Goal: Information Seeking & Learning: Learn about a topic

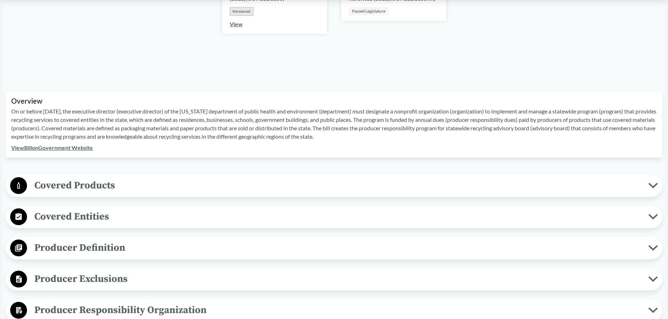
scroll to position [210, 0]
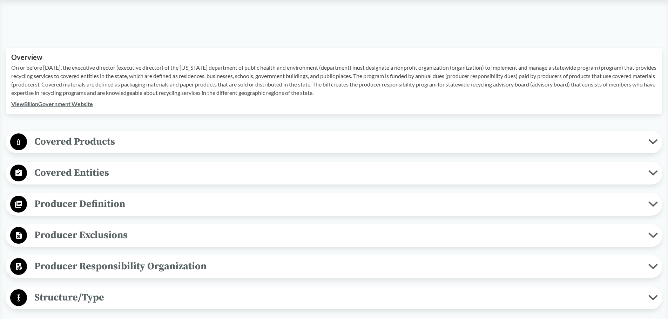
click at [54, 144] on span "Covered Products" at bounding box center [337, 142] width 621 height 16
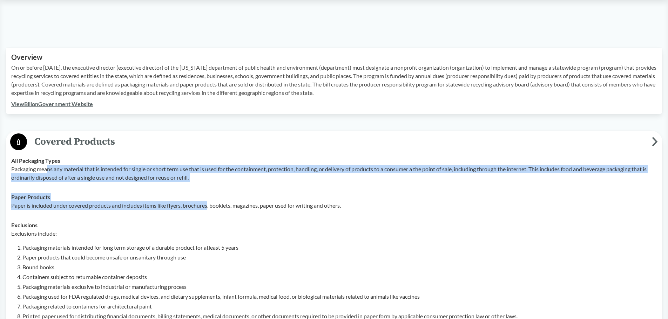
drag, startPoint x: 46, startPoint y: 169, endPoint x: 208, endPoint y: 214, distance: 167.9
click at [209, 212] on tbody "All Packaging Types Packaging means any material that is intended for single or…" at bounding box center [334, 258] width 652 height 215
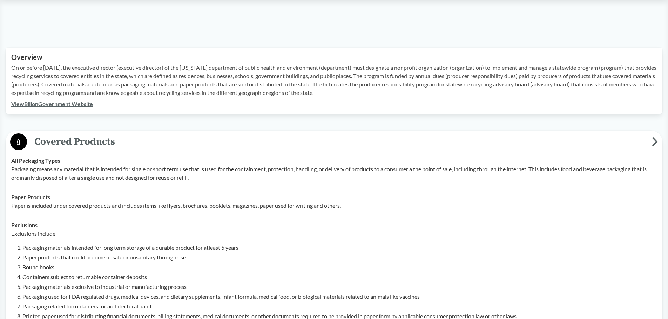
click at [201, 224] on div "Exclusions Exclusions include: Packaging materials intended for long term stora…" at bounding box center [334, 290] width 646 height 139
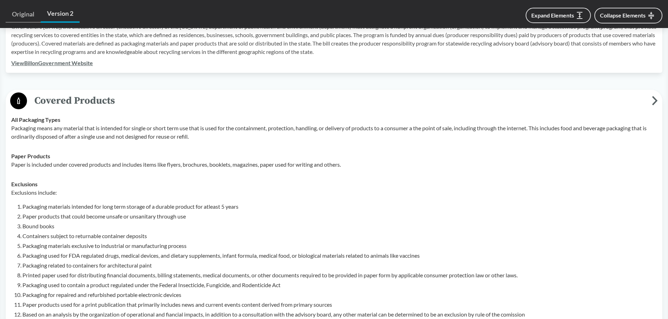
scroll to position [351, 0]
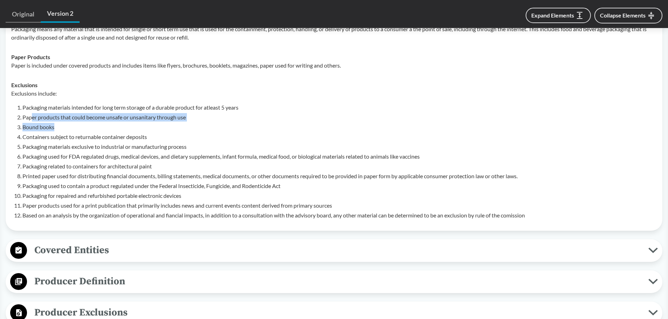
drag, startPoint x: 45, startPoint y: 122, endPoint x: 108, endPoint y: 139, distance: 65.2
click at [104, 135] on ol "Packaging materials intended for long term storage of a durable product for atl…" at bounding box center [339, 161] width 634 height 116
click at [111, 144] on li "Packaging materials exclusive to industrial or manufacturing process" at bounding box center [339, 147] width 634 height 8
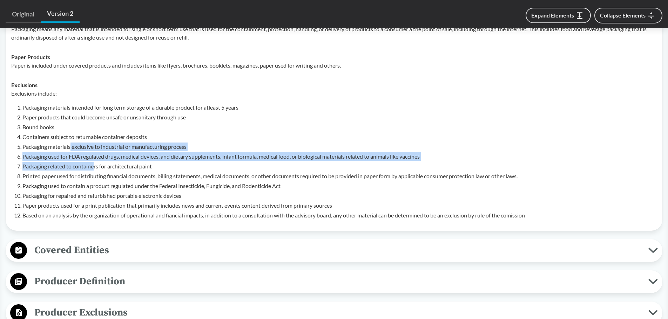
drag, startPoint x: 70, startPoint y: 150, endPoint x: 96, endPoint y: 162, distance: 28.2
click at [96, 162] on ol "Packaging materials intended for long term storage of a durable product for atl…" at bounding box center [339, 161] width 634 height 116
click at [94, 167] on li "Packaging related to containers for architectural paint" at bounding box center [339, 166] width 634 height 8
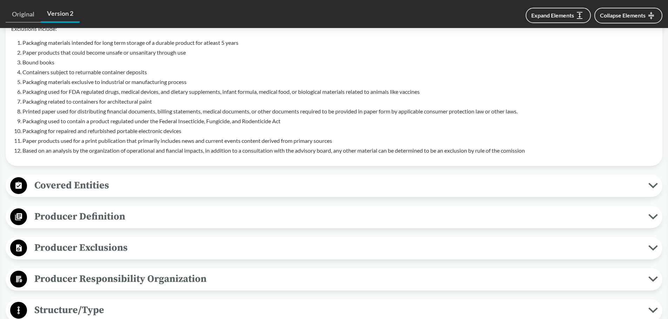
scroll to position [456, 0]
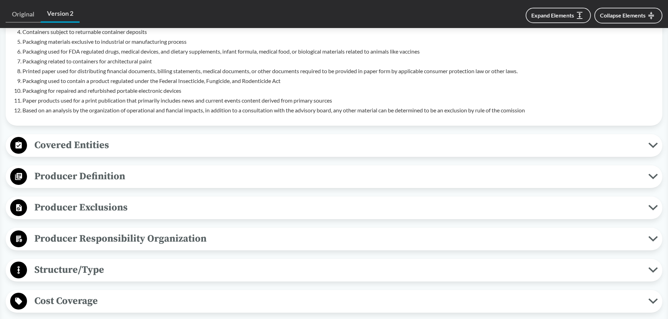
click at [72, 136] on div "Covered Entities Household/​Residential The producer responsibility program mus…" at bounding box center [334, 145] width 657 height 23
click at [72, 149] on span "Covered Entities" at bounding box center [337, 145] width 621 height 16
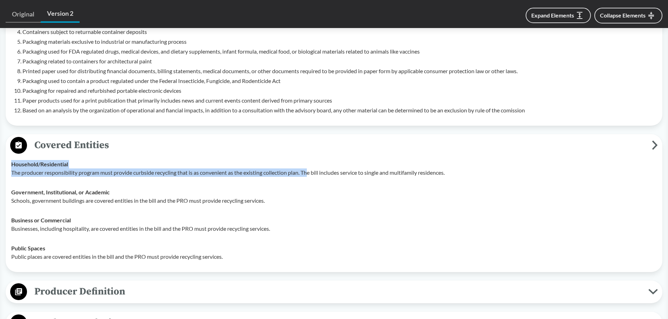
drag, startPoint x: 104, startPoint y: 165, endPoint x: 310, endPoint y: 174, distance: 206.0
click at [310, 174] on div "Household/​Residential The producer responsibility program must provide curbsid…" at bounding box center [334, 168] width 646 height 17
click at [310, 175] on p "The producer responsibility program must provide curbside recycling that is as …" at bounding box center [334, 173] width 646 height 8
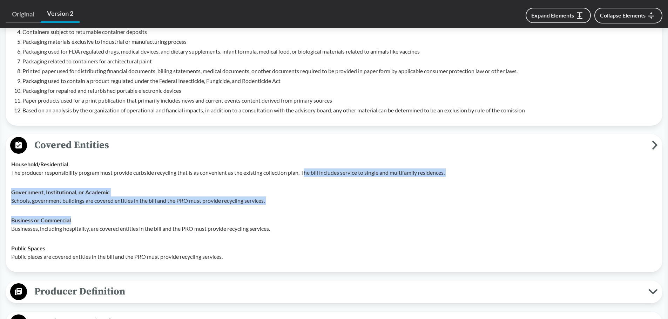
drag, startPoint x: 306, startPoint y: 173, endPoint x: 338, endPoint y: 215, distance: 52.1
click at [338, 215] on tbody "Household/​Residential The producer responsibility program must provide curbsid…" at bounding box center [334, 211] width 652 height 112
click at [338, 215] on td "Business or Commercial Businesses, including hospitality, are covered entities …" at bounding box center [334, 225] width 652 height 28
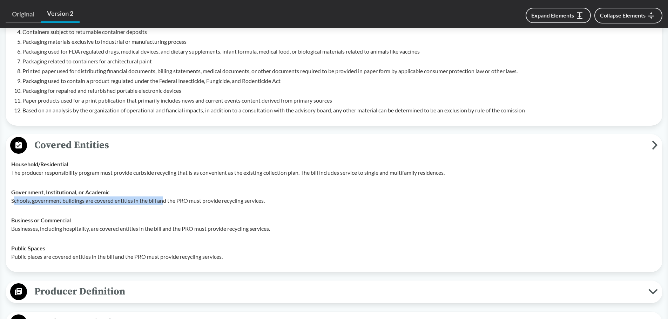
drag, startPoint x: 14, startPoint y: 201, endPoint x: 164, endPoint y: 198, distance: 150.1
click at [164, 198] on p "Schools, government buildings are covered entities in the bill and the PRO must…" at bounding box center [334, 201] width 646 height 8
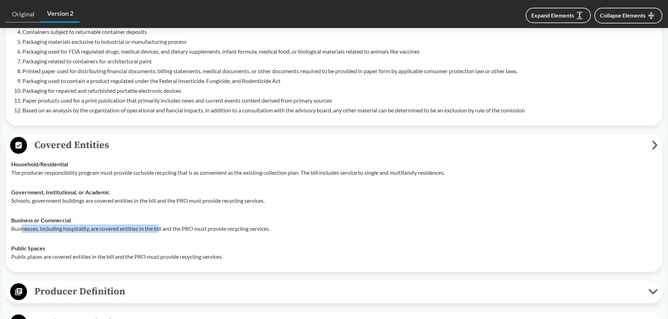
drag, startPoint x: 22, startPoint y: 236, endPoint x: 161, endPoint y: 225, distance: 139.3
click at [161, 225] on td "Business or Commercial Businesses, including hospitality, are covered entities …" at bounding box center [334, 225] width 652 height 28
click at [161, 225] on p "Businesses, including hospitality, are covered entities in the bill and the PRO…" at bounding box center [334, 229] width 646 height 8
click at [159, 229] on p "Businesses, including hospitality, are covered entities in the bill and the PRO…" at bounding box center [334, 229] width 646 height 8
drag, startPoint x: 142, startPoint y: 232, endPoint x: 202, endPoint y: 232, distance: 60.7
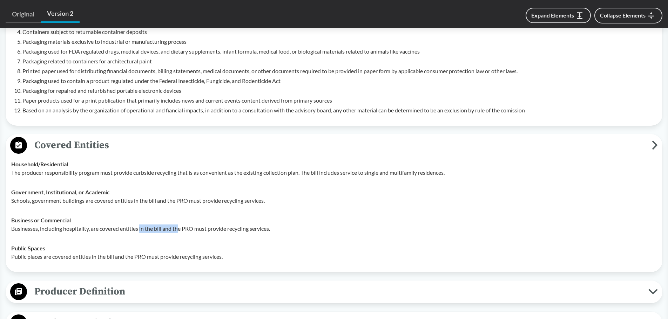
click at [202, 232] on p "Businesses, including hospitality, are covered entities in the bill and the PRO…" at bounding box center [334, 229] width 646 height 8
click at [203, 235] on td "Business or Commercial Businesses, including hospitality, are covered entities …" at bounding box center [334, 225] width 652 height 28
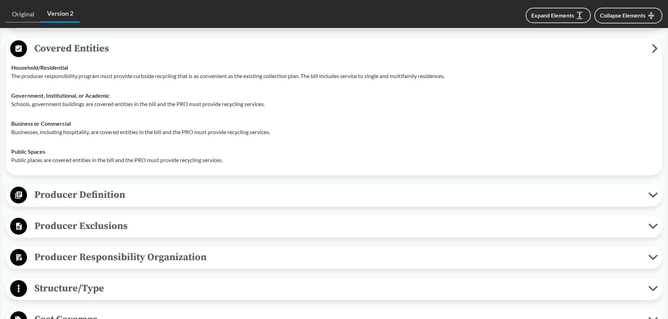
scroll to position [561, 0]
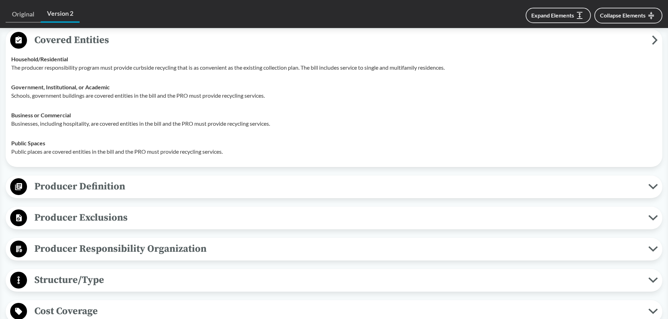
click at [127, 189] on span "Producer Definition" at bounding box center [337, 187] width 621 height 16
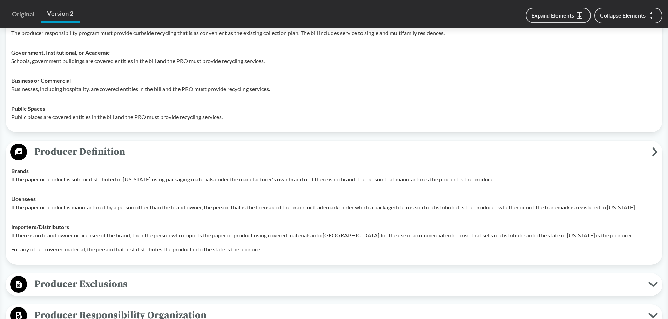
scroll to position [596, 0]
drag, startPoint x: 22, startPoint y: 175, endPoint x: 83, endPoint y: 185, distance: 61.9
click at [83, 185] on td "Brands If the paper or product is sold or distributed in [US_STATE] using packa…" at bounding box center [334, 175] width 652 height 28
click at [90, 179] on p "If the paper or product is sold or distributed in [US_STATE] using packaging ma…" at bounding box center [334, 179] width 646 height 8
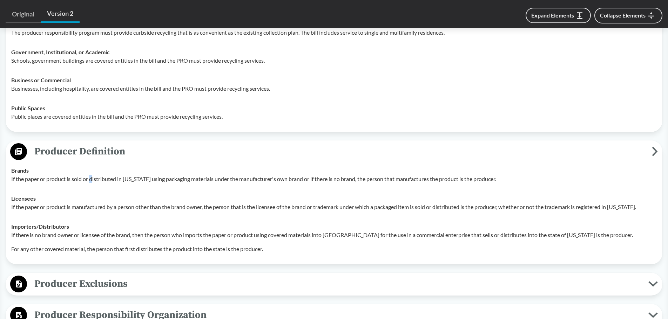
click at [90, 179] on p "If the paper or product is sold or distributed in [US_STATE] using packaging ma…" at bounding box center [334, 179] width 646 height 8
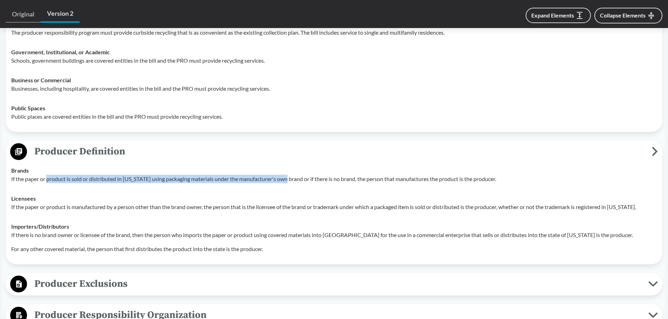
drag, startPoint x: 47, startPoint y: 177, endPoint x: 290, endPoint y: 183, distance: 243.1
click at [290, 183] on td "Brands If the paper or product is sold or distributed in [US_STATE] using packa…" at bounding box center [334, 175] width 652 height 28
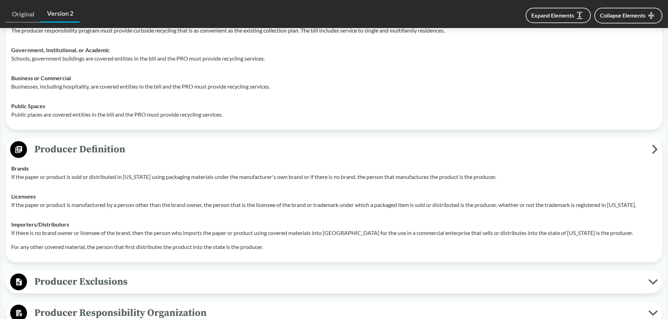
scroll to position [631, 0]
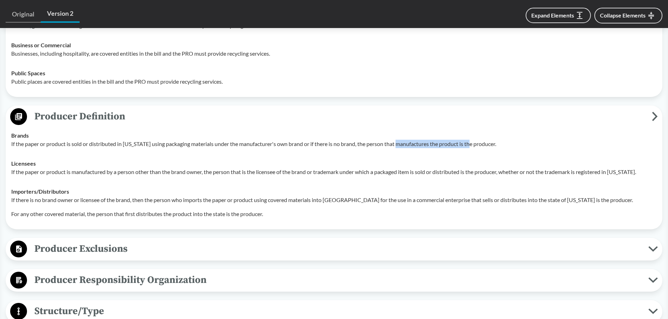
drag, startPoint x: 403, startPoint y: 141, endPoint x: 468, endPoint y: 156, distance: 67.1
click at [473, 149] on td "Brands If the paper or product is sold or distributed in [US_STATE] using packa…" at bounding box center [334, 140] width 652 height 28
click at [465, 161] on div "Licensees If the paper or product is manufactured by a person other than the br…" at bounding box center [334, 168] width 646 height 17
drag, startPoint x: 404, startPoint y: 146, endPoint x: 455, endPoint y: 150, distance: 51.1
click at [455, 150] on td "Brands If the paper or product is sold or distributed in [US_STATE] using packa…" at bounding box center [334, 140] width 652 height 28
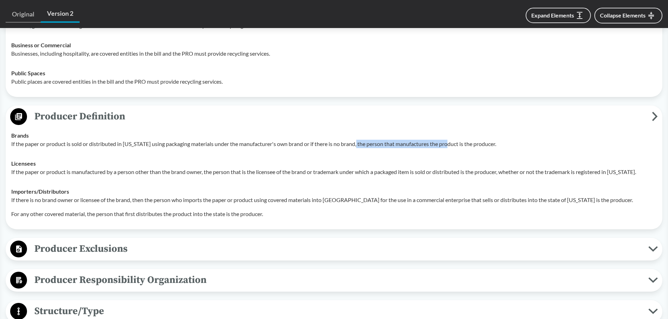
click at [455, 150] on td "Brands If the paper or product is sold or distributed in [US_STATE] using packa…" at bounding box center [334, 140] width 652 height 28
drag, startPoint x: 441, startPoint y: 143, endPoint x: 462, endPoint y: 145, distance: 20.4
click at [462, 145] on p "If the paper or product is sold or distributed in [US_STATE] using packaging ma…" at bounding box center [334, 144] width 646 height 8
click at [461, 146] on p "If the paper or product is sold or distributed in [US_STATE] using packaging ma…" at bounding box center [334, 144] width 646 height 8
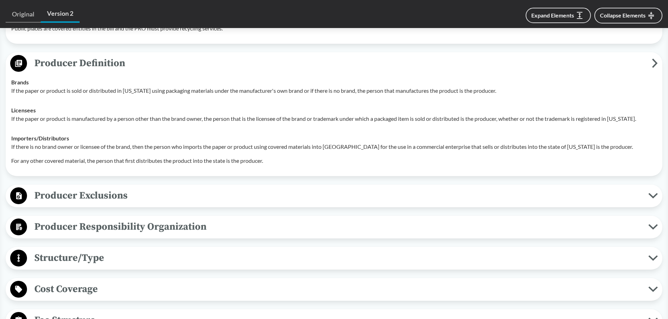
scroll to position [701, 0]
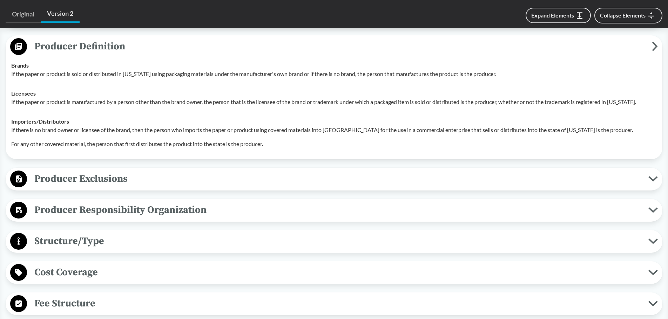
click at [145, 183] on span "Producer Exclusions" at bounding box center [337, 179] width 621 height 16
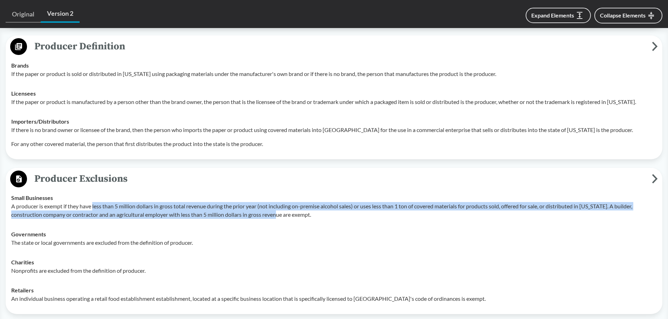
drag, startPoint x: 93, startPoint y: 209, endPoint x: 285, endPoint y: 218, distance: 192.4
click at [285, 218] on p "A producer is exempt if they have less than 5 million dollars in gross total re…" at bounding box center [334, 210] width 646 height 17
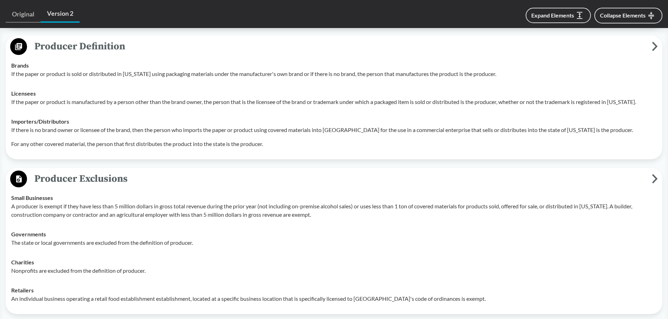
click at [389, 209] on p "A producer is exempt if they have less than 5 million dollars in gross total re…" at bounding box center [334, 210] width 646 height 17
drag, startPoint x: 370, startPoint y: 210, endPoint x: 482, endPoint y: 207, distance: 111.9
click at [482, 207] on p "A producer is exempt if they have less than 5 million dollars in gross total re…" at bounding box center [334, 210] width 646 height 17
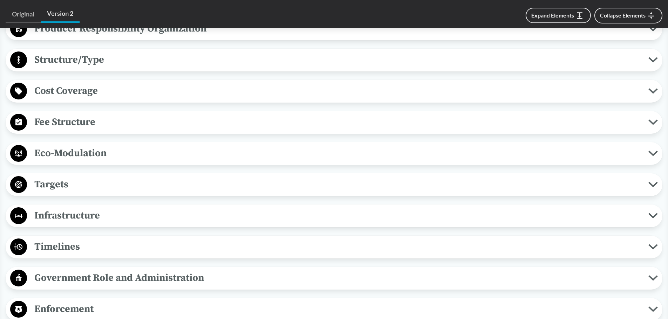
scroll to position [1017, 0]
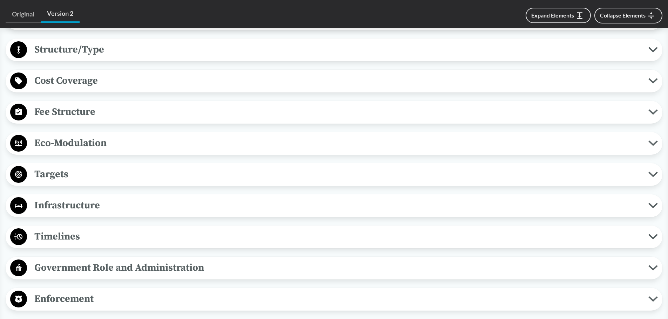
click at [70, 113] on span "Fee Structure" at bounding box center [337, 112] width 621 height 16
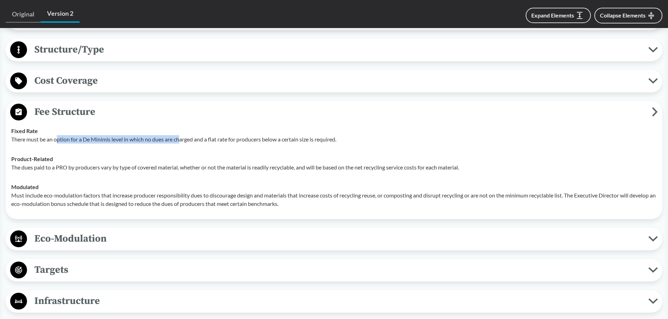
drag, startPoint x: 62, startPoint y: 139, endPoint x: 182, endPoint y: 143, distance: 119.6
click at [182, 143] on p "There must be an option for a De Minimis level in which no dues are charged and…" at bounding box center [334, 139] width 646 height 8
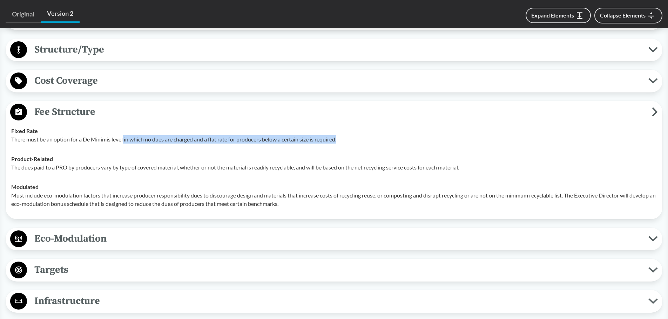
drag, startPoint x: 124, startPoint y: 139, endPoint x: 347, endPoint y: 142, distance: 223.0
click at [347, 142] on p "There must be an option for a De Minimis level in which no dues are charged and…" at bounding box center [334, 139] width 646 height 8
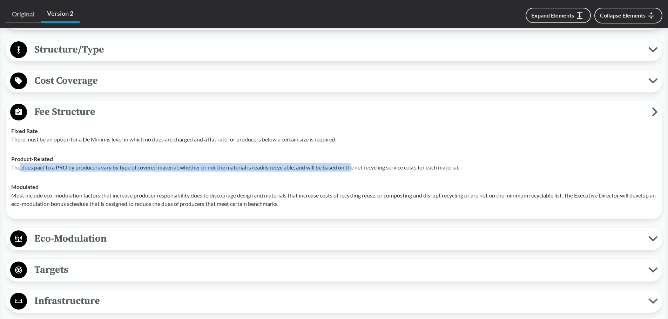
drag, startPoint x: 173, startPoint y: 165, endPoint x: 358, endPoint y: 166, distance: 184.8
click at [358, 166] on p "The dues paid to a PRO by producers vary by type of covered material, whether o…" at bounding box center [334, 167] width 646 height 8
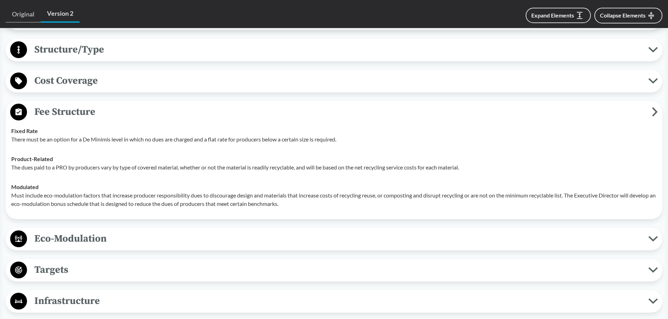
click at [336, 189] on div "Modulated Must include eco-modulation factors that increase producer responsibi…" at bounding box center [334, 195] width 646 height 25
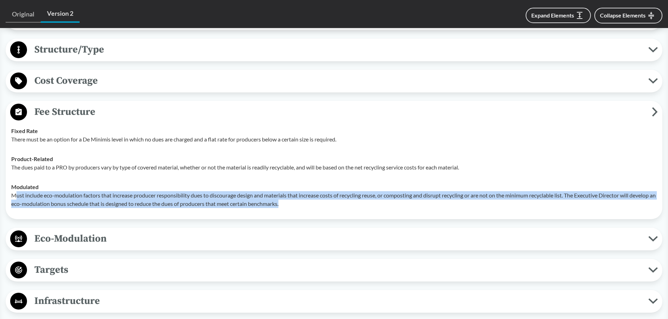
drag, startPoint x: 321, startPoint y: 208, endPoint x: 16, endPoint y: 192, distance: 305.5
click at [16, 192] on p "Must include eco-modulation factors that increase producer responsibility dues …" at bounding box center [334, 199] width 646 height 17
click at [38, 208] on td "Modulated Must include eco-modulation factors that increase producer responsibi…" at bounding box center [334, 195] width 652 height 36
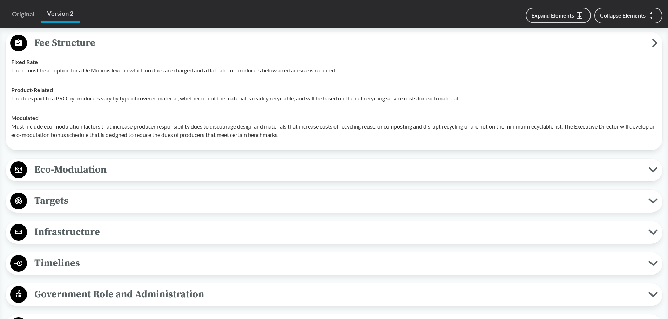
click at [89, 202] on span "Targets" at bounding box center [337, 201] width 621 height 16
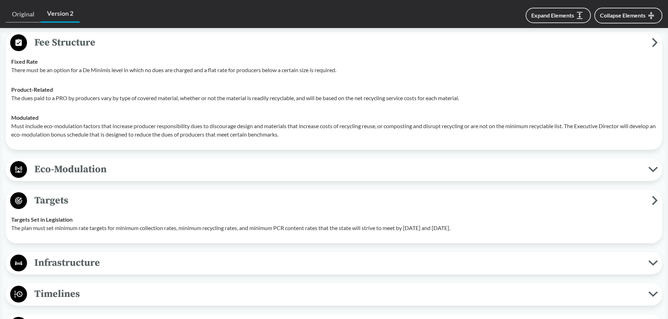
scroll to position [1087, 0]
click at [92, 180] on div "Eco-Modulation Recycled Content The fees must incentivize high level of PCR mat…" at bounding box center [334, 169] width 657 height 23
click at [91, 171] on span "Eco-Modulation" at bounding box center [337, 169] width 621 height 16
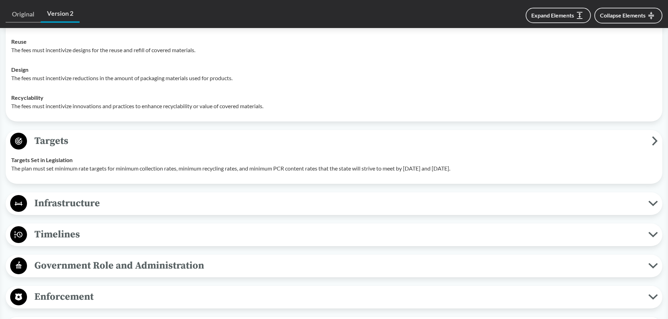
scroll to position [1262, 0]
click at [140, 237] on span "Timelines" at bounding box center [337, 235] width 621 height 16
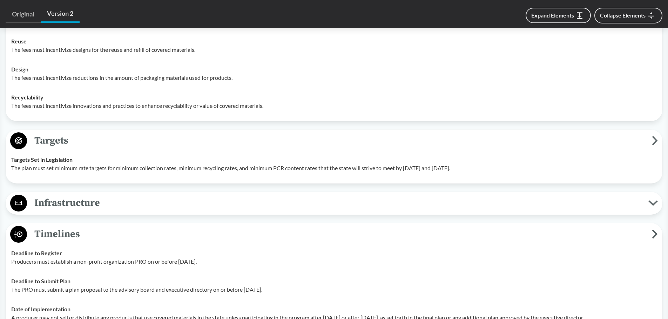
click at [140, 237] on span "Timelines" at bounding box center [339, 235] width 625 height 16
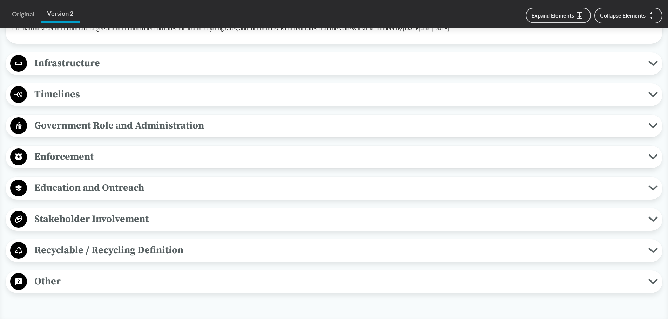
scroll to position [1402, 0]
click at [136, 245] on span "Recyclable / Recycling Definition" at bounding box center [337, 250] width 621 height 16
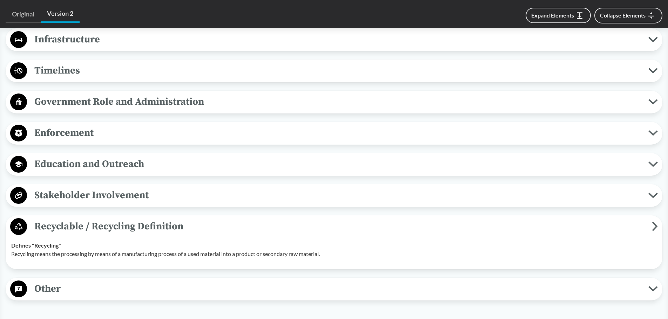
click at [136, 232] on span "Recyclable / Recycling Definition" at bounding box center [339, 227] width 625 height 16
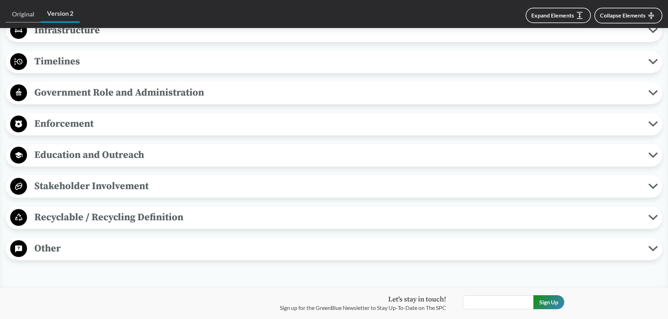
click at [133, 218] on span "Recyclable / Recycling Definition" at bounding box center [337, 218] width 621 height 16
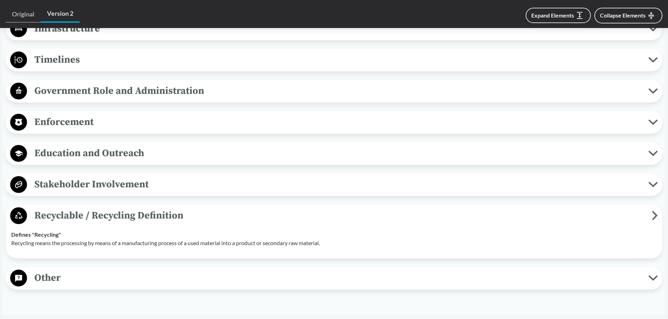
scroll to position [1437, 0]
click at [133, 218] on span "Recyclable / Recycling Definition" at bounding box center [339, 216] width 625 height 16
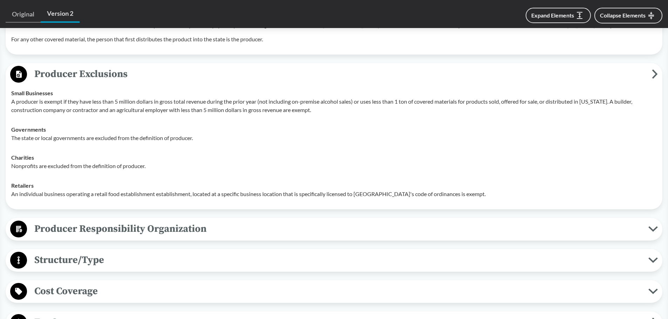
scroll to position [806, 0]
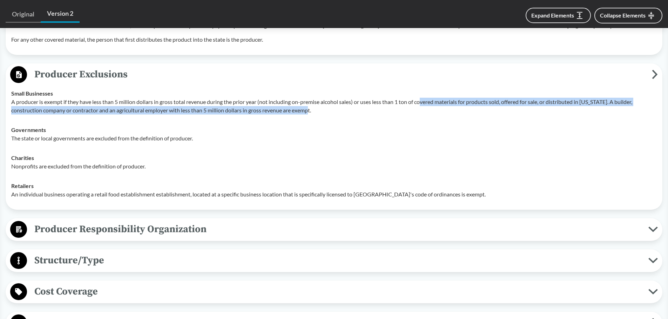
drag, startPoint x: 452, startPoint y: 106, endPoint x: 486, endPoint y: 107, distance: 33.3
click at [486, 107] on p "A producer is exempt if they have less than 5 million dollars in gross total re…" at bounding box center [334, 106] width 646 height 17
click at [485, 109] on p "A producer is exempt if they have less than 5 million dollars in gross total re…" at bounding box center [334, 106] width 646 height 17
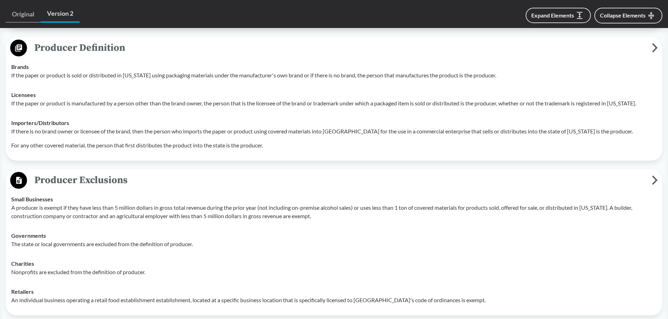
scroll to position [700, 0]
drag, startPoint x: 125, startPoint y: 208, endPoint x: 152, endPoint y: 212, distance: 27.0
click at [152, 212] on p "A producer is exempt if they have less than 5 million dollars in gross total re…" at bounding box center [334, 211] width 646 height 17
click at [153, 223] on td "Small Businesses A producer is exempt if they have less than 5 million dollars …" at bounding box center [334, 207] width 652 height 36
drag, startPoint x: 173, startPoint y: 207, endPoint x: 262, endPoint y: 210, distance: 88.8
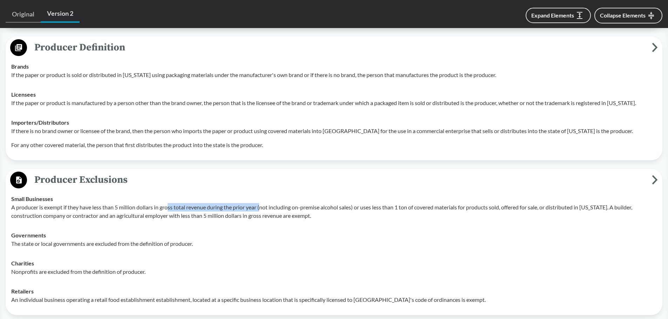
click at [262, 210] on p "A producer is exempt if they have less than 5 million dollars in gross total re…" at bounding box center [334, 211] width 646 height 17
click at [264, 216] on p "A producer is exempt if they have less than 5 million dollars in gross total re…" at bounding box center [334, 211] width 646 height 17
drag, startPoint x: 262, startPoint y: 208, endPoint x: 151, endPoint y: 209, distance: 111.5
click at [151, 209] on p "A producer is exempt if they have less than 5 million dollars in gross total re…" at bounding box center [334, 211] width 646 height 17
click at [150, 209] on p "A producer is exempt if they have less than 5 million dollars in gross total re…" at bounding box center [334, 211] width 646 height 17
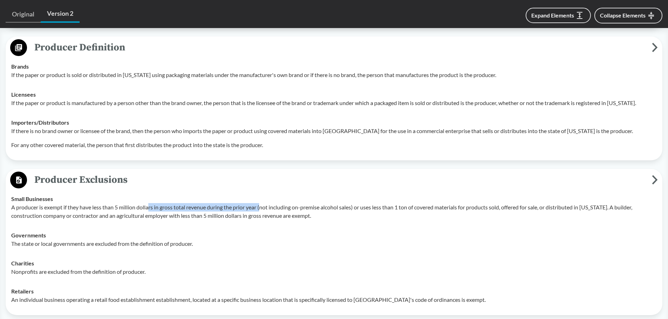
click at [241, 211] on p "A producer is exempt if they have less than 5 million dollars in gross total re…" at bounding box center [334, 211] width 646 height 17
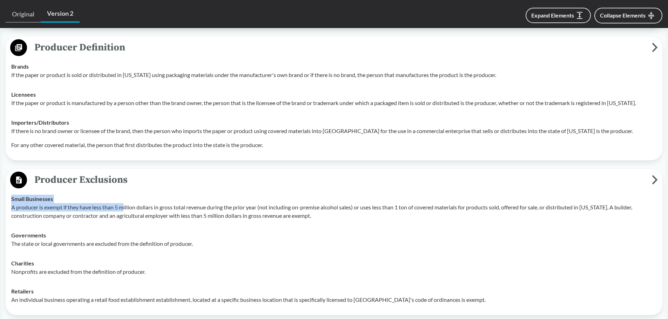
drag, startPoint x: 4, startPoint y: 207, endPoint x: 125, endPoint y: 209, distance: 121.3
click at [125, 209] on div "‹ Back to results [US_STATE] House Bill 22-1355 Rerevised (2022) - ( Passed ) C…" at bounding box center [334, 173] width 668 height 1643
click at [125, 209] on p "A producer is exempt if they have less than 5 million dollars in gross total re…" at bounding box center [334, 211] width 646 height 17
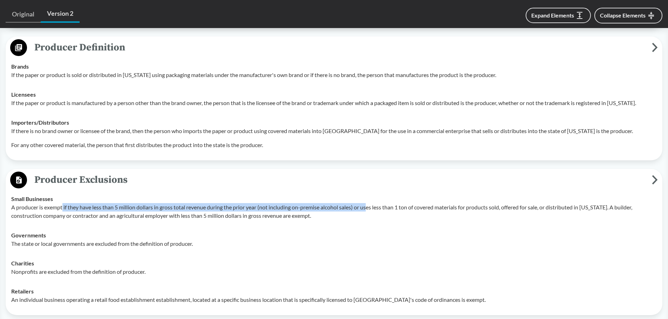
drag, startPoint x: 63, startPoint y: 209, endPoint x: 371, endPoint y: 209, distance: 307.9
click at [371, 209] on p "A producer is exempt if they have less than 5 million dollars in gross total re…" at bounding box center [334, 211] width 646 height 17
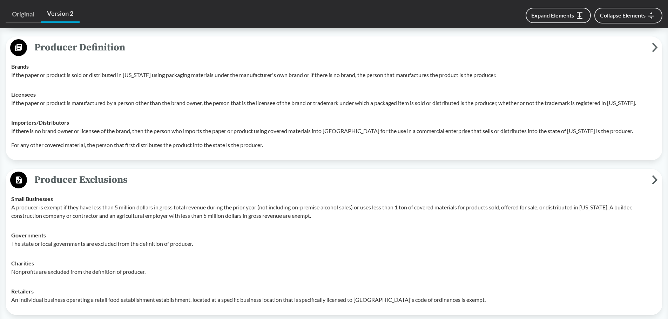
click at [372, 209] on p "A producer is exempt if they have less than 5 million dollars in gross total re…" at bounding box center [334, 211] width 646 height 17
drag, startPoint x: 583, startPoint y: 206, endPoint x: 597, endPoint y: 207, distance: 13.7
click at [597, 207] on p "A producer is exempt if they have less than 5 million dollars in gross total re…" at bounding box center [334, 211] width 646 height 17
click at [594, 214] on p "A producer is exempt if they have less than 5 million dollars in gross total re…" at bounding box center [334, 211] width 646 height 17
drag, startPoint x: 96, startPoint y: 220, endPoint x: 159, endPoint y: 247, distance: 68.4
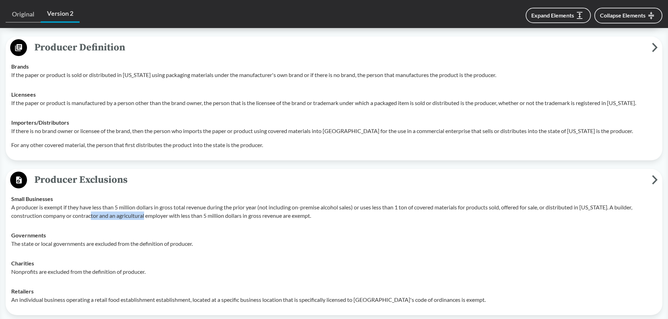
click at [150, 224] on td "Small Businesses A producer is exempt if they have less than 5 million dollars …" at bounding box center [334, 207] width 652 height 36
click at [160, 247] on p "The state or local governments are excluded from the definition of producer." at bounding box center [334, 244] width 646 height 8
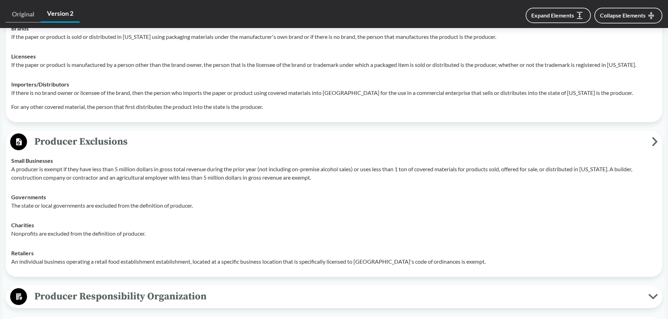
scroll to position [737, 0]
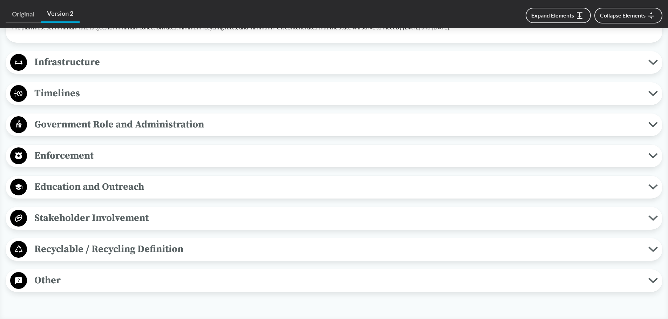
click at [97, 151] on span "Enforcement" at bounding box center [337, 156] width 621 height 16
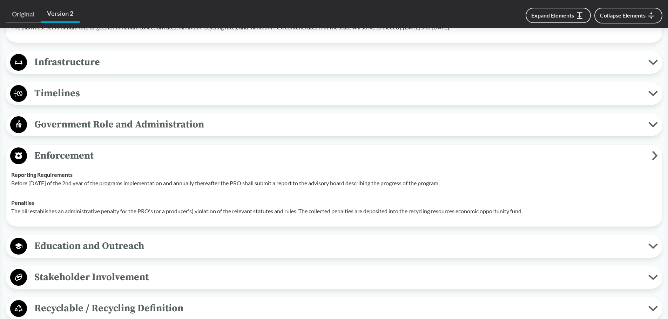
scroll to position [1403, 0]
click at [129, 158] on span "Enforcement" at bounding box center [339, 156] width 625 height 16
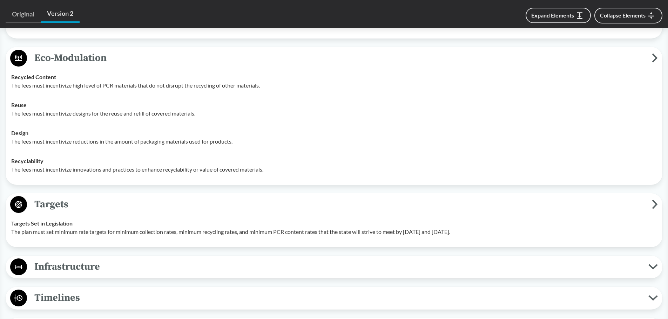
scroll to position [1199, 0]
